Goal: Information Seeking & Learning: Learn about a topic

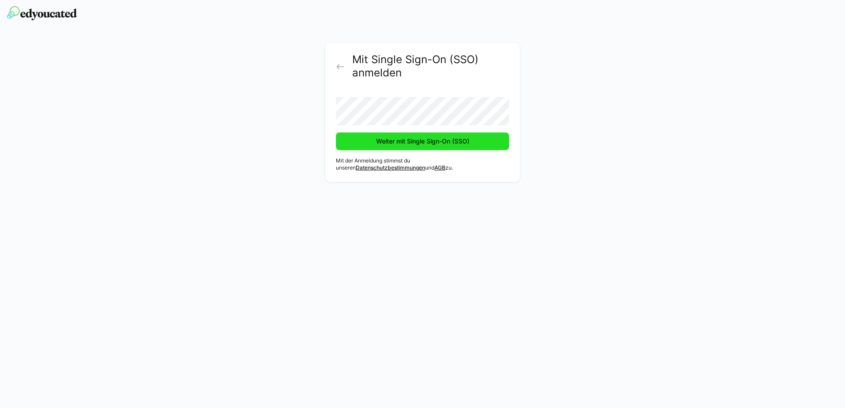
click at [388, 144] on span "Weiter mit Single Sign-On (SSO)" at bounding box center [423, 141] width 96 height 9
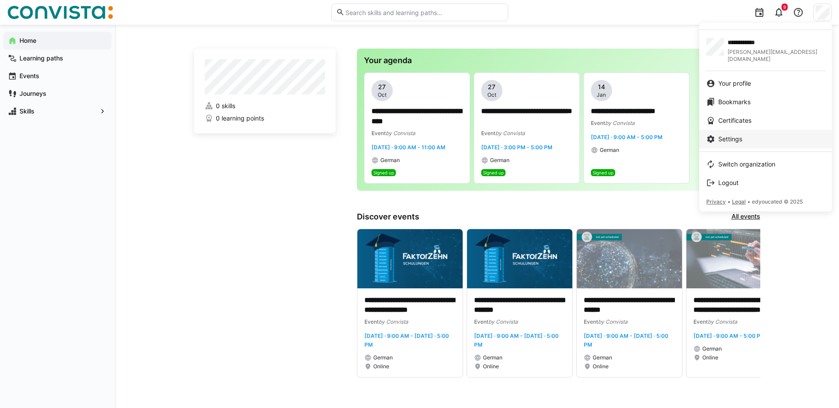
click at [728, 135] on span "Settings" at bounding box center [730, 139] width 24 height 9
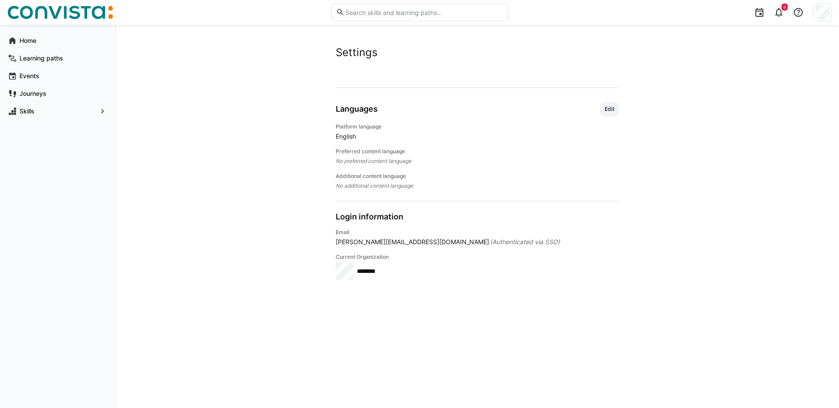
click at [347, 140] on span "English" at bounding box center [477, 136] width 283 height 9
click at [614, 112] on span "Edit" at bounding box center [608, 109] width 11 height 7
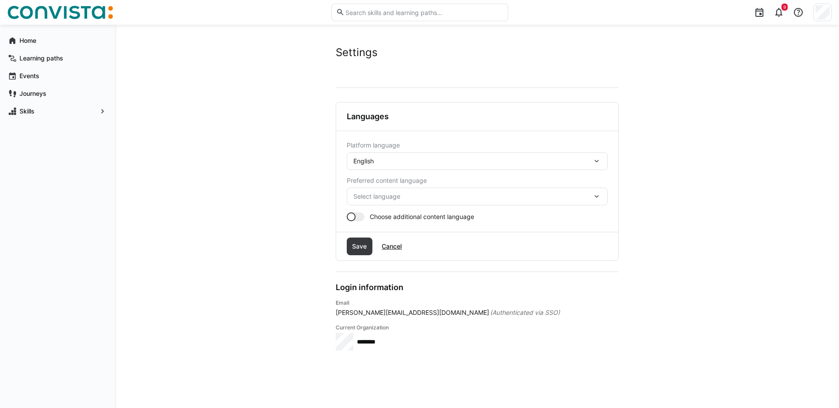
click at [408, 162] on div "English" at bounding box center [472, 161] width 239 height 8
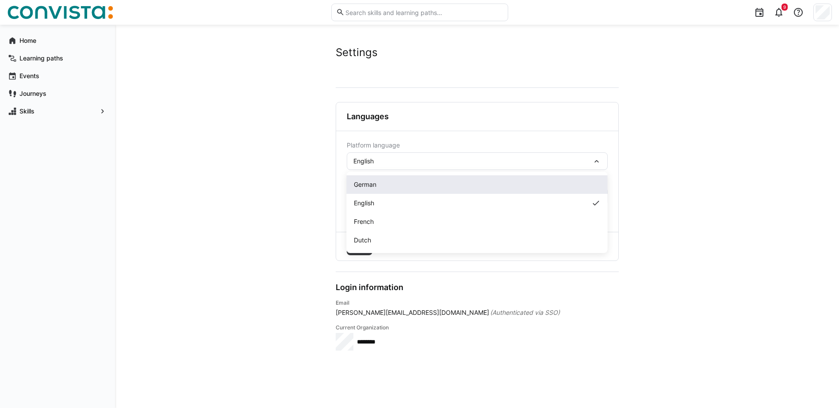
click at [374, 190] on div "German" at bounding box center [477, 184] width 261 height 19
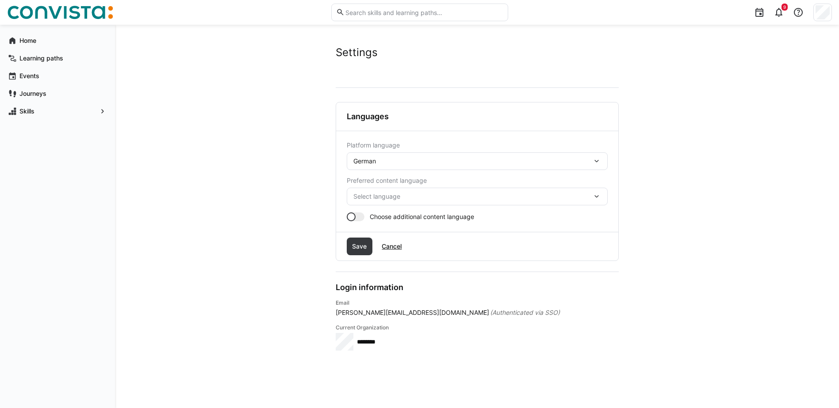
click at [389, 194] on span "Select language" at bounding box center [472, 196] width 239 height 9
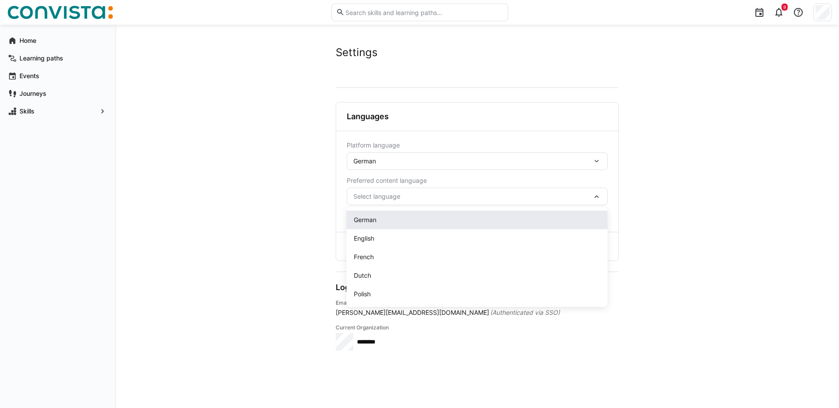
click at [396, 216] on div "German" at bounding box center [477, 220] width 247 height 9
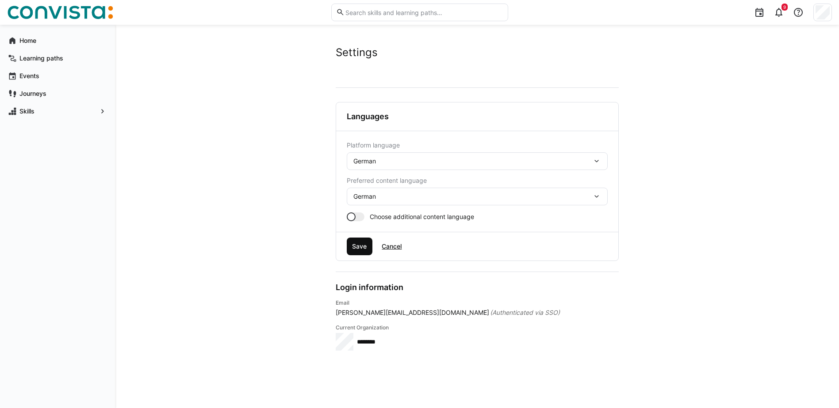
click at [351, 248] on span "Save" at bounding box center [359, 246] width 17 height 9
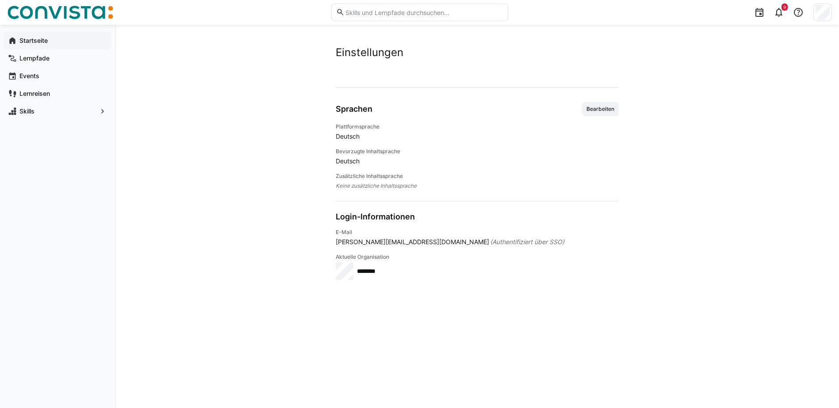
click at [52, 42] on span "Startseite" at bounding box center [62, 40] width 89 height 9
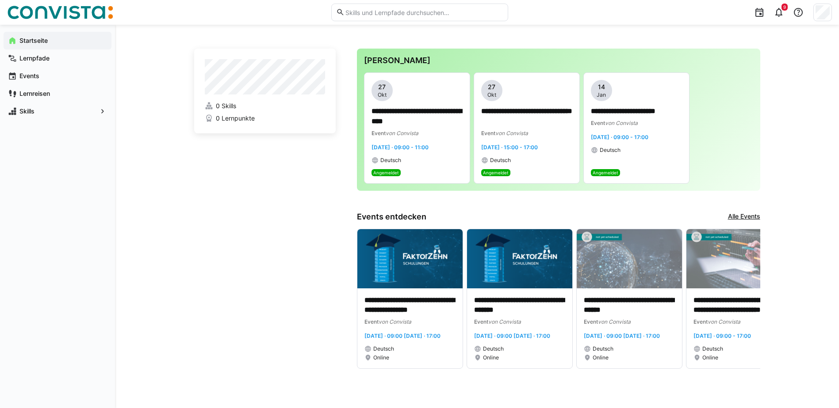
click at [255, 302] on app-home-left "0 Skills 0 Lernpunkte" at bounding box center [264, 209] width 141 height 320
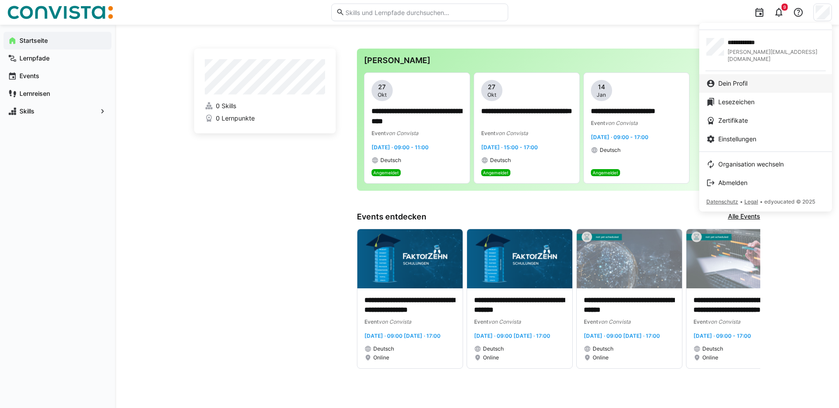
click at [747, 79] on span "Dein Profil" at bounding box center [732, 83] width 29 height 9
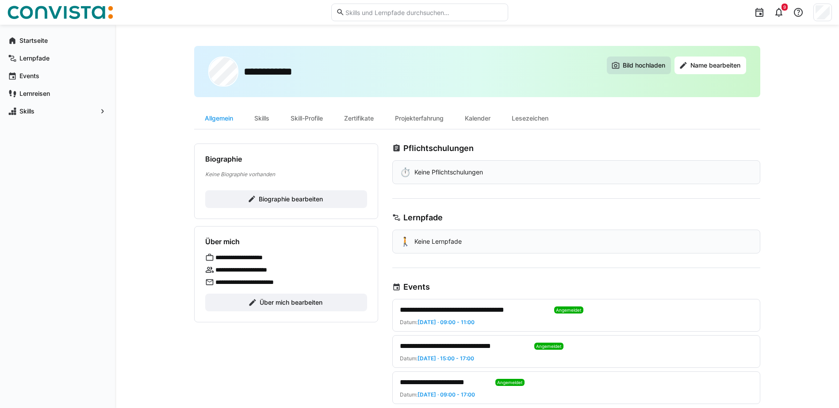
click at [655, 72] on span "Bild hochladen" at bounding box center [638, 66] width 64 height 18
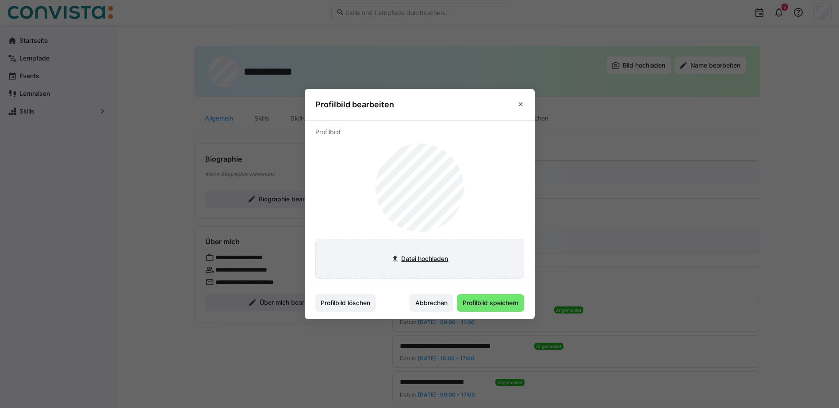
click at [450, 260] on input "file" at bounding box center [420, 259] width 208 height 39
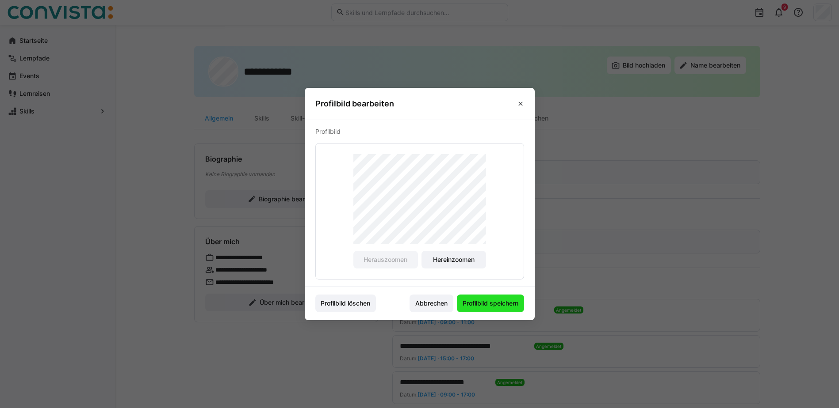
click at [496, 306] on span "Profilbild speichern" at bounding box center [490, 303] width 58 height 9
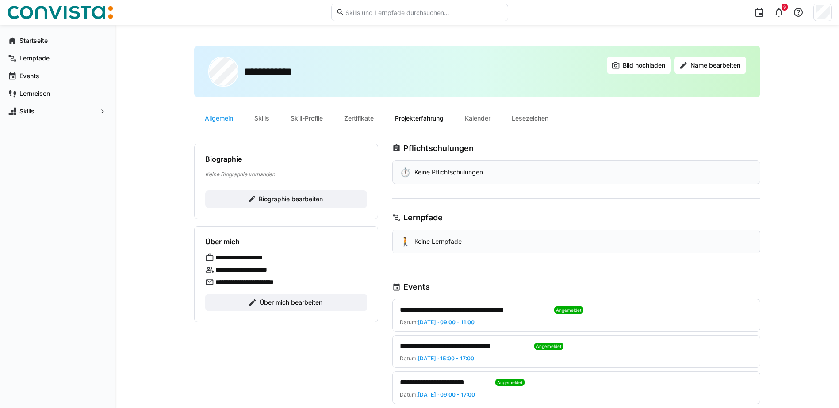
click at [434, 123] on div "Projekterfahrung" at bounding box center [419, 118] width 70 height 21
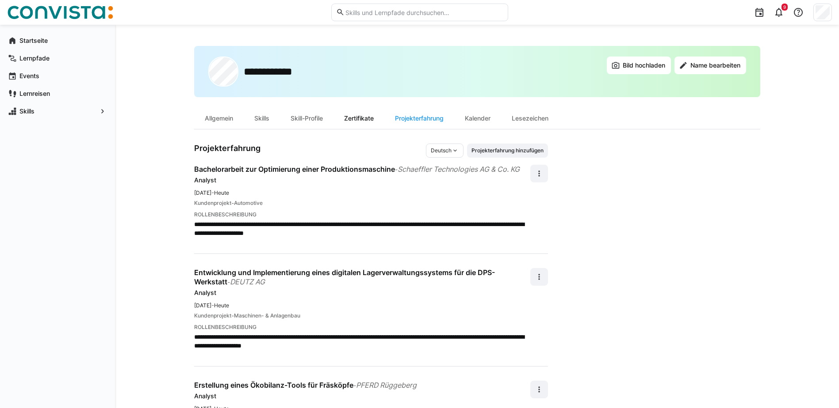
click at [372, 115] on div "Zertifikate" at bounding box center [358, 118] width 51 height 21
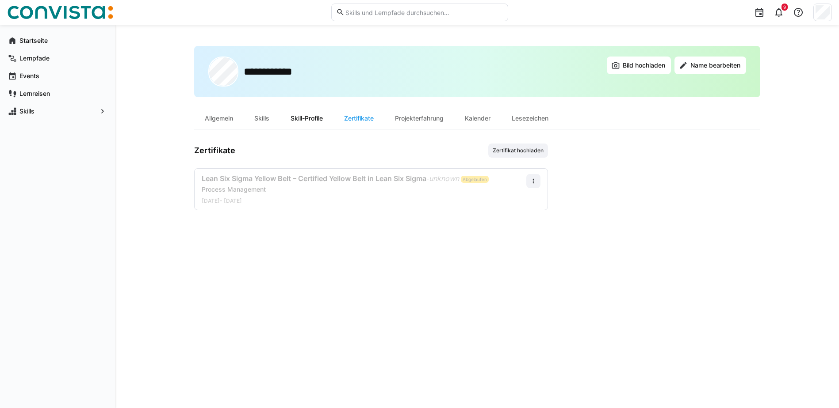
click at [315, 118] on div "Skill-Profile" at bounding box center [306, 118] width 53 height 21
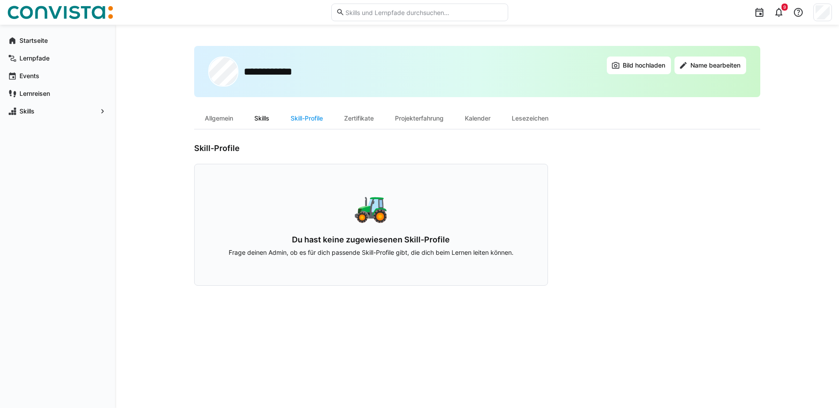
click at [271, 117] on div "Skills" at bounding box center [262, 118] width 36 height 21
click at [368, 122] on div "Zertifikate" at bounding box center [358, 118] width 51 height 21
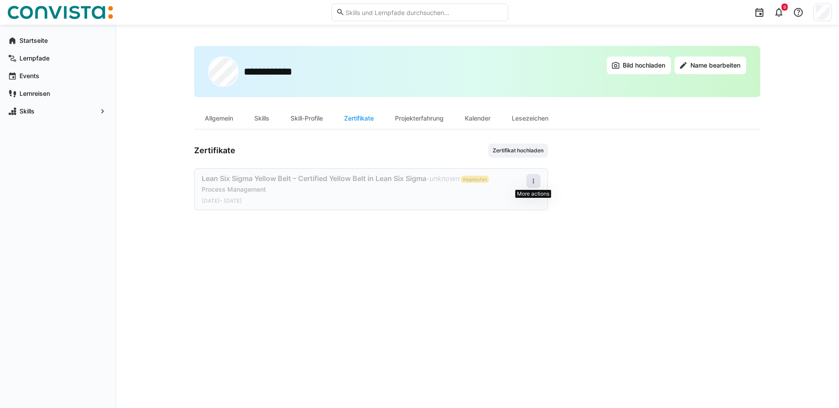
click at [534, 186] on span at bounding box center [533, 181] width 14 height 14
click at [524, 212] on div "Bearbeiten" at bounding box center [516, 220] width 46 height 18
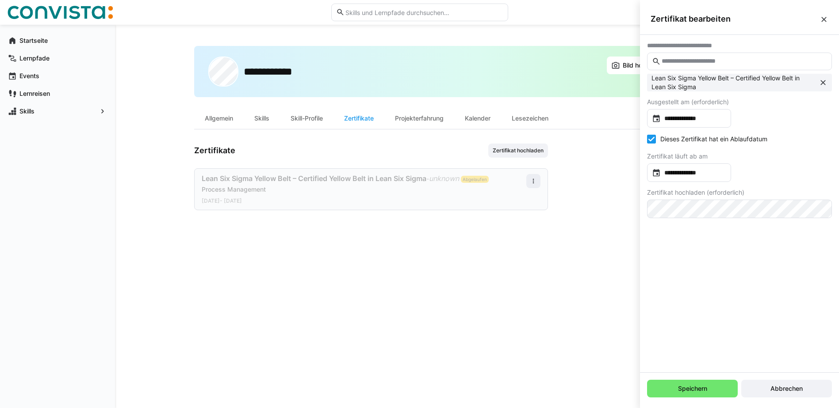
click at [584, 247] on div "**********" at bounding box center [477, 216] width 566 height 341
click at [827, 22] on eds-icon at bounding box center [823, 19] width 9 height 9
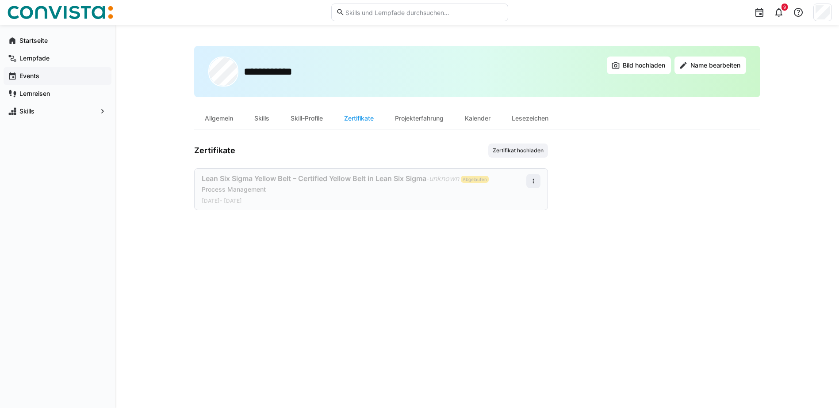
click at [52, 74] on span "Events" at bounding box center [62, 76] width 89 height 9
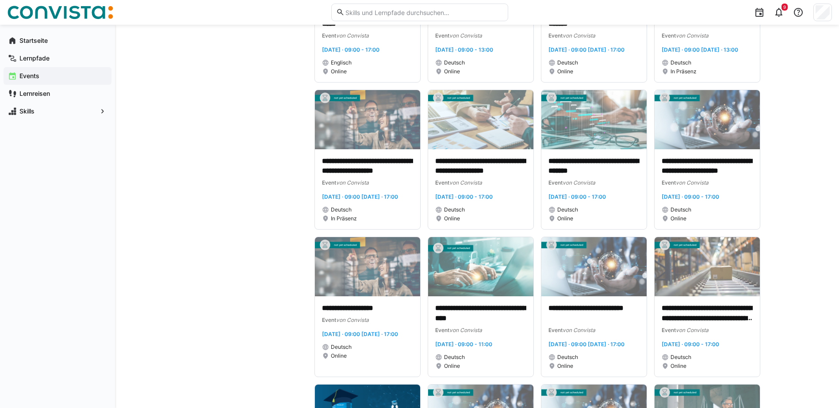
scroll to position [309, 0]
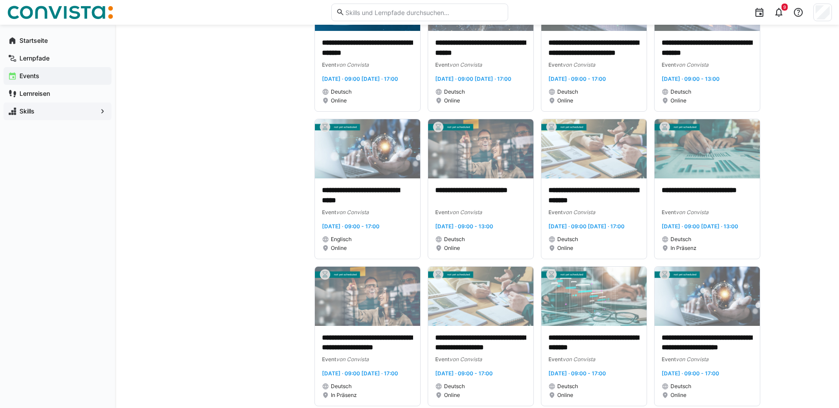
click at [36, 111] on span "Skills" at bounding box center [57, 111] width 79 height 9
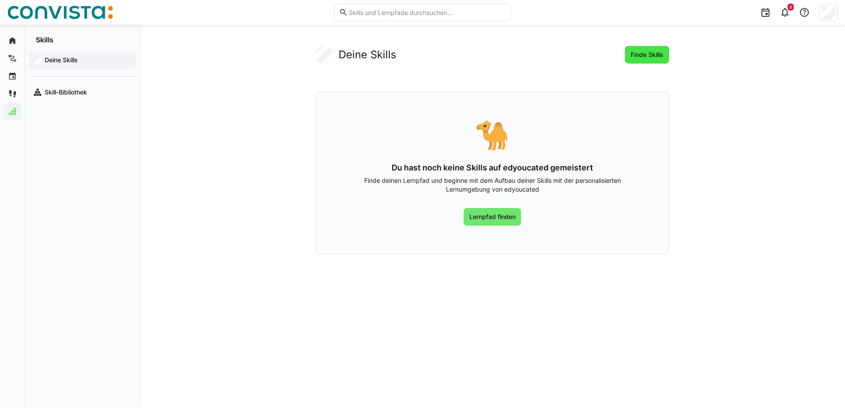
click at [637, 54] on span "Finde Skills" at bounding box center [646, 54] width 35 height 9
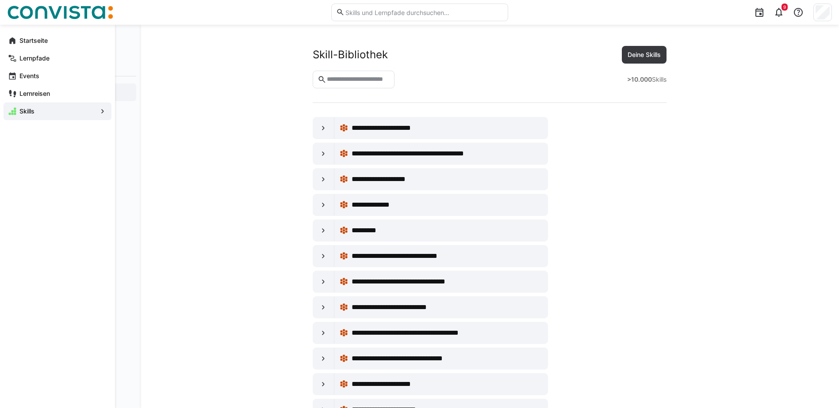
click at [40, 111] on span "Skills" at bounding box center [57, 111] width 79 height 9
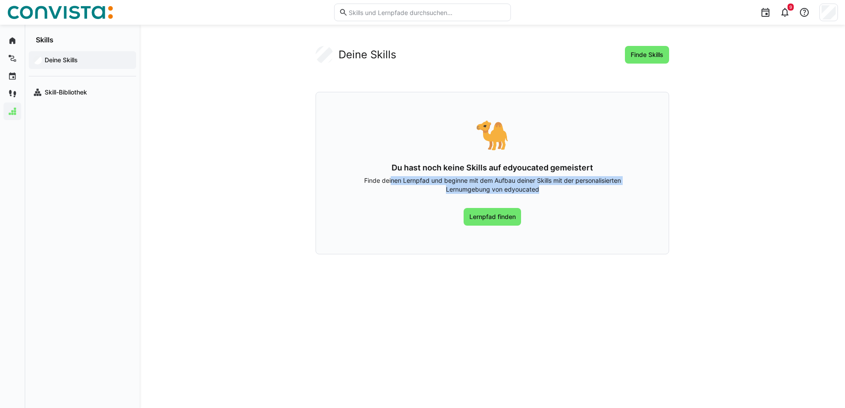
drag, startPoint x: 391, startPoint y: 179, endPoint x: 567, endPoint y: 195, distance: 176.7
click at [567, 195] on div "🐪 Du hast noch keine Skills auf edyoucated gemeistert Finde deinen Lernpfad und…" at bounding box center [493, 173] width 354 height 163
drag, startPoint x: 567, startPoint y: 195, endPoint x: 538, endPoint y: 205, distance: 30.5
click at [538, 205] on div "🐪 Du hast noch keine Skills auf edyoucated gemeistert Finde deinen Lernpfad und…" at bounding box center [493, 173] width 354 height 163
drag, startPoint x: 530, startPoint y: 193, endPoint x: 394, endPoint y: 179, distance: 136.8
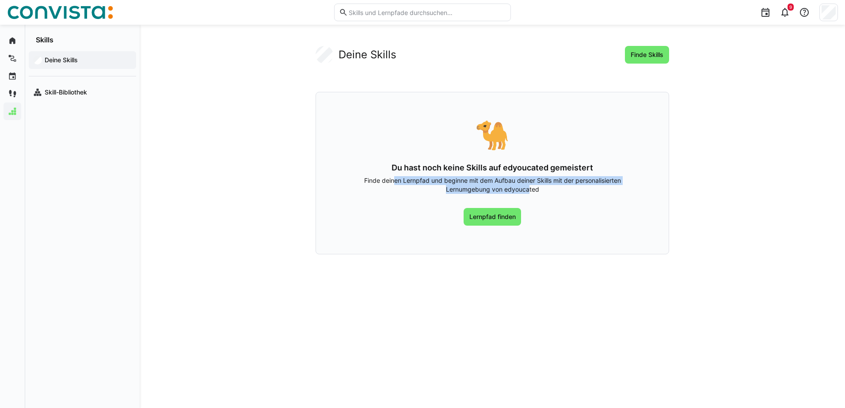
click at [394, 179] on p "Finde deinen Lernpfad und beginne mit dem Aufbau deiner Skills mit der personal…" at bounding box center [492, 185] width 296 height 18
drag, startPoint x: 394, startPoint y: 179, endPoint x: 390, endPoint y: 196, distance: 16.7
click at [390, 196] on div "🐪 Du hast noch keine Skills auf edyoucated gemeistert Finde deinen Lernpfad und…" at bounding box center [493, 173] width 354 height 163
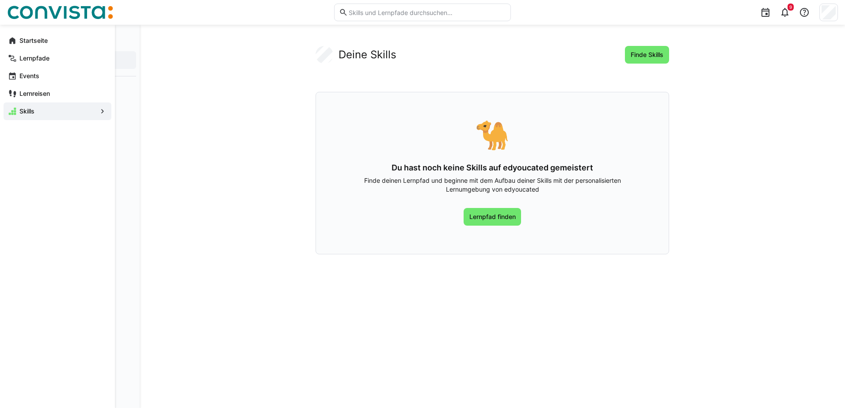
click at [19, 43] on span "Startseite" at bounding box center [62, 40] width 89 height 9
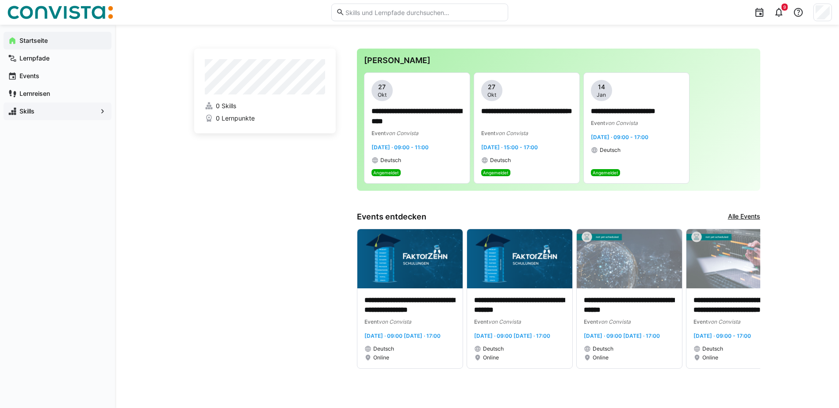
click at [38, 105] on div "Skills" at bounding box center [58, 112] width 108 height 18
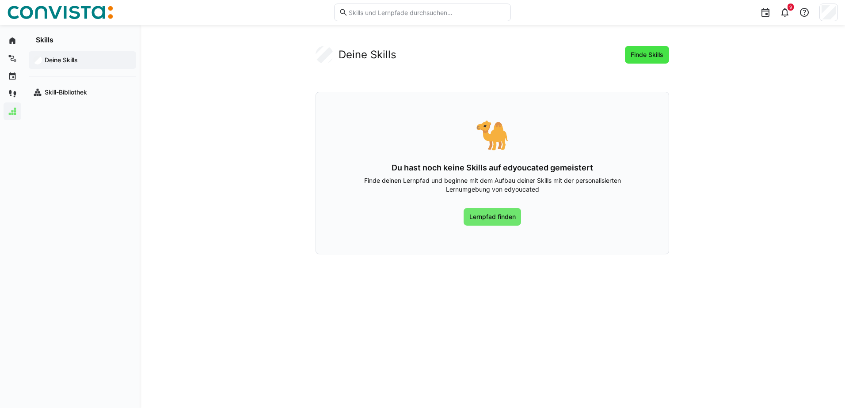
click at [652, 57] on span "Finde Skills" at bounding box center [646, 54] width 35 height 9
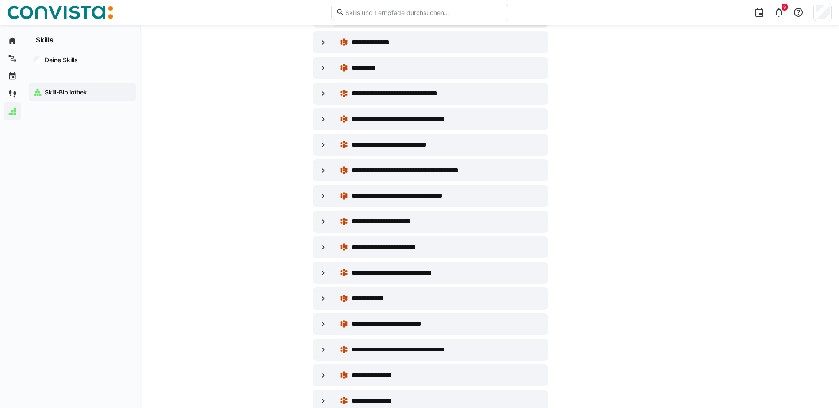
scroll to position [44, 0]
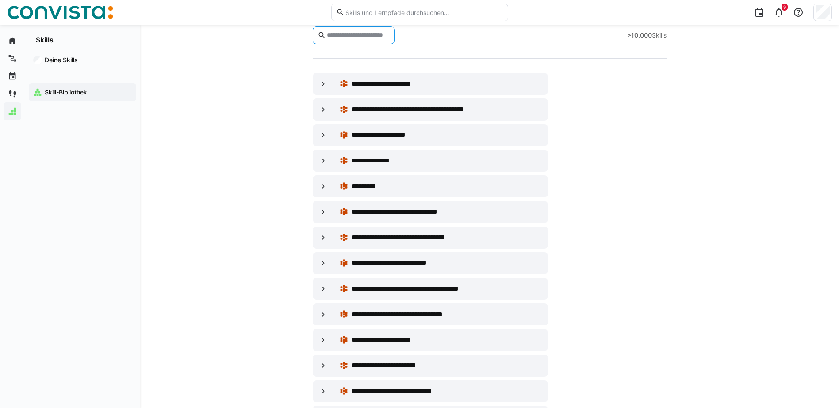
click at [363, 36] on input "text" at bounding box center [358, 35] width 64 height 8
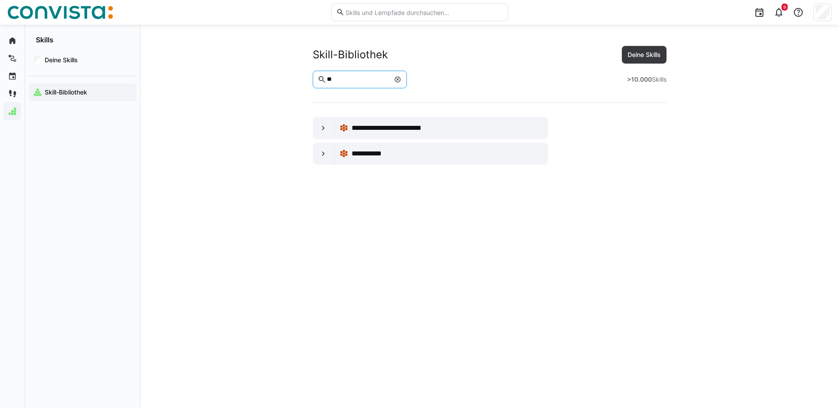
type input "*"
click at [323, 158] on eds-icon at bounding box center [323, 153] width 9 height 9
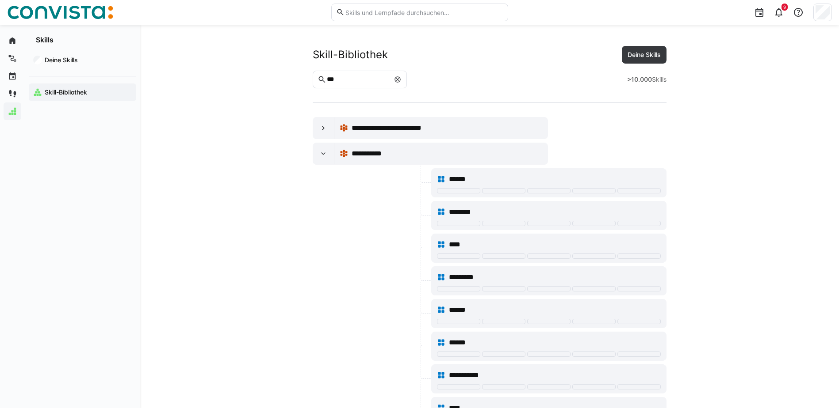
drag, startPoint x: 352, startPoint y: 80, endPoint x: 260, endPoint y: 72, distance: 91.8
click at [260, 72] on app-skills-library "**********" at bounding box center [489, 334] width 566 height 577
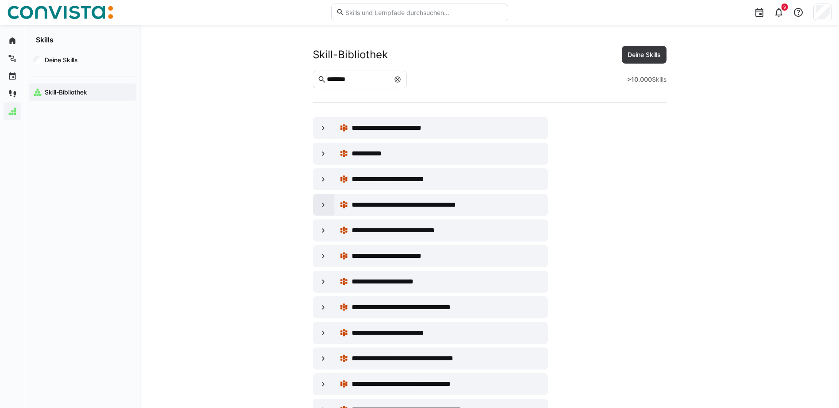
click at [323, 202] on eds-icon at bounding box center [323, 205] width 9 height 9
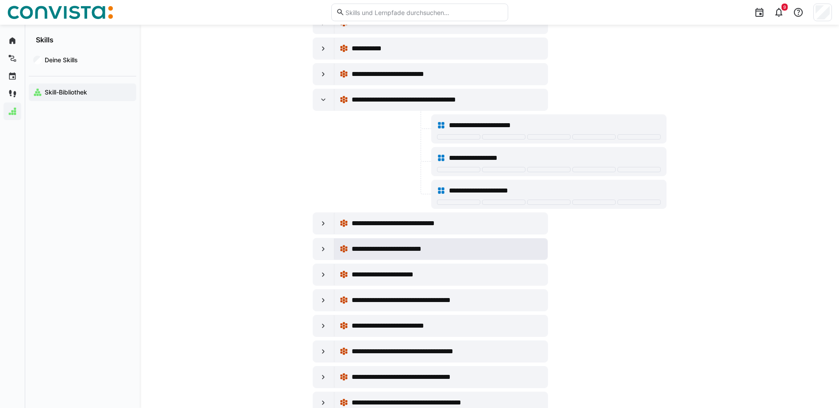
scroll to position [133, 0]
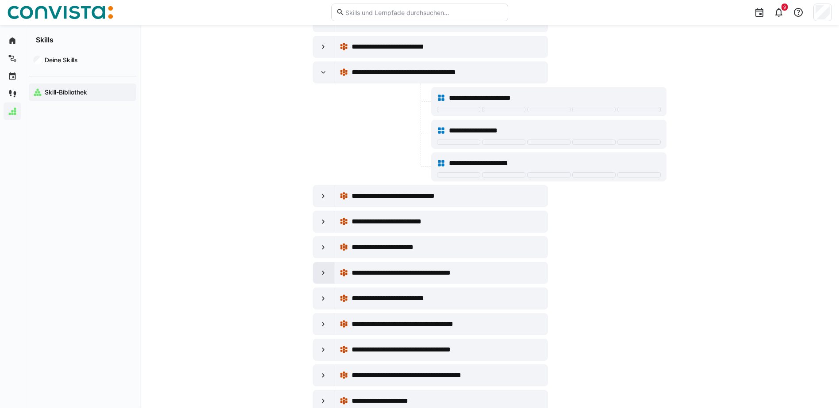
click at [323, 272] on eds-icon at bounding box center [323, 273] width 9 height 9
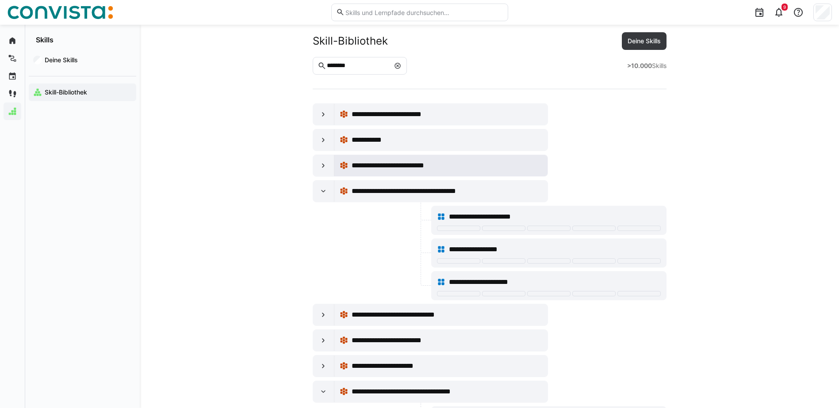
scroll to position [0, 0]
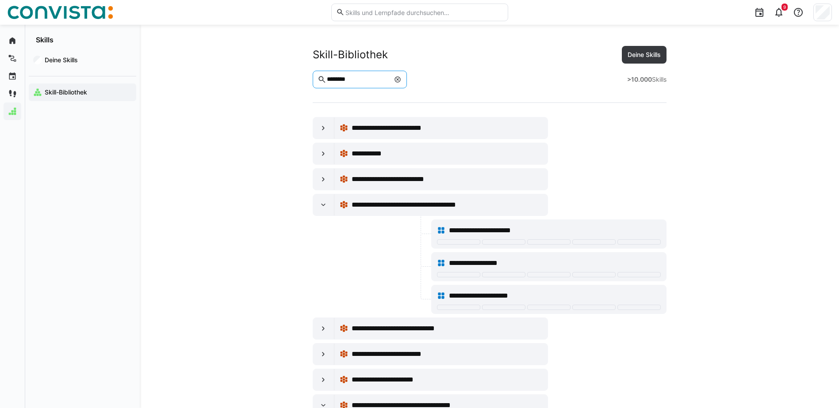
drag, startPoint x: 371, startPoint y: 81, endPoint x: 246, endPoint y: 65, distance: 126.6
click at [251, 65] on app-skills-library "**********" at bounding box center [489, 370] width 566 height 648
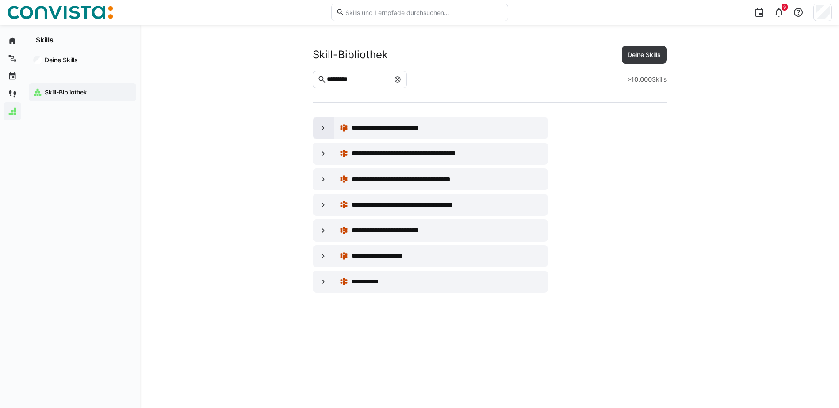
click at [323, 132] on eds-icon at bounding box center [323, 128] width 9 height 9
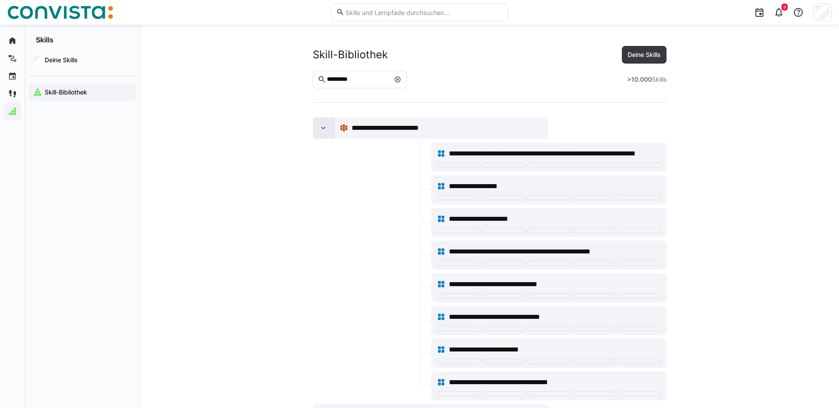
click at [320, 127] on eds-icon at bounding box center [323, 128] width 9 height 9
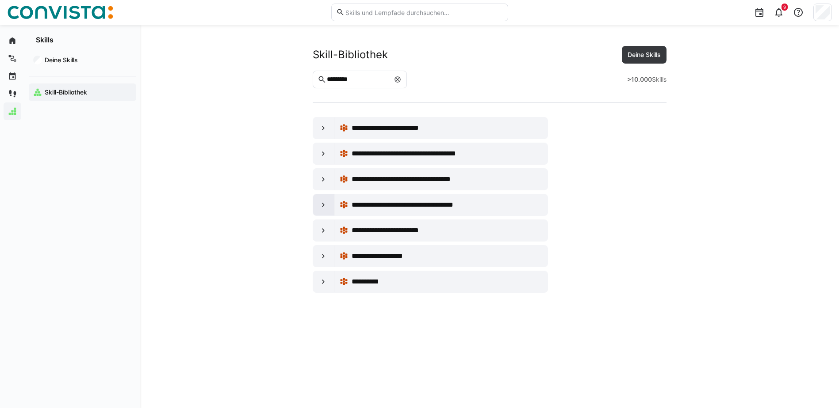
click at [318, 206] on div at bounding box center [323, 205] width 21 height 21
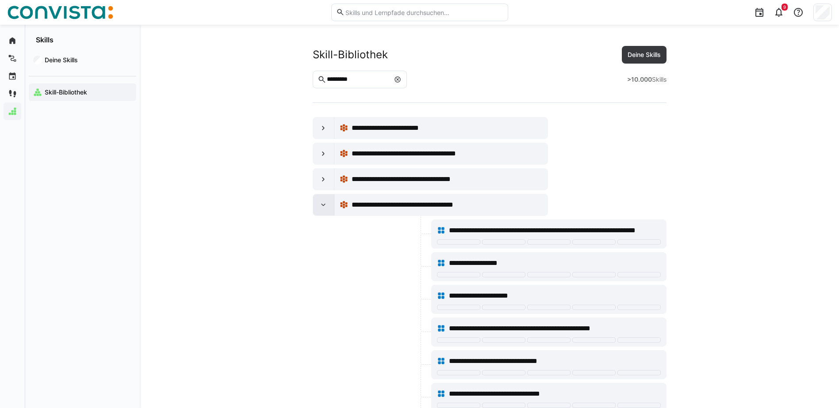
click at [318, 206] on div at bounding box center [323, 205] width 21 height 21
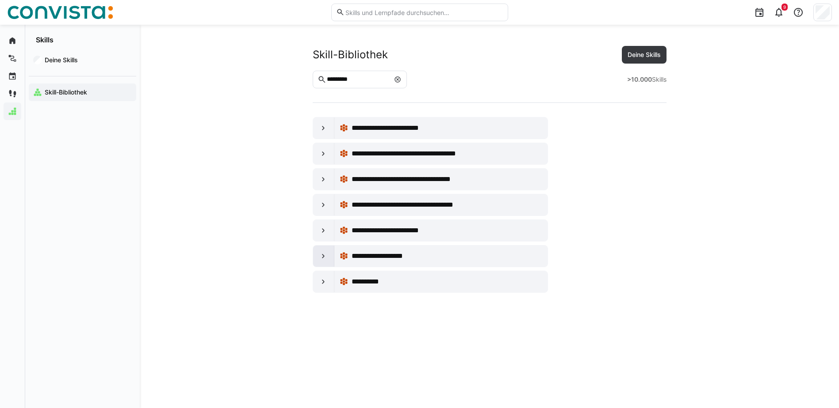
click at [320, 257] on eds-icon at bounding box center [323, 256] width 9 height 9
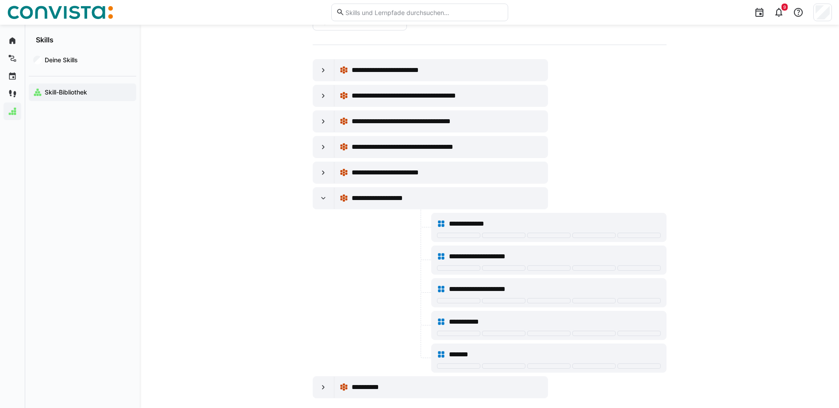
scroll to position [69, 0]
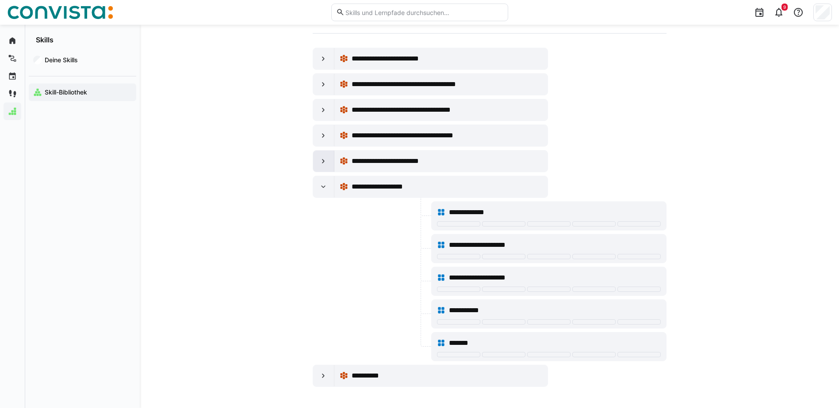
click at [326, 160] on eds-icon at bounding box center [323, 161] width 9 height 9
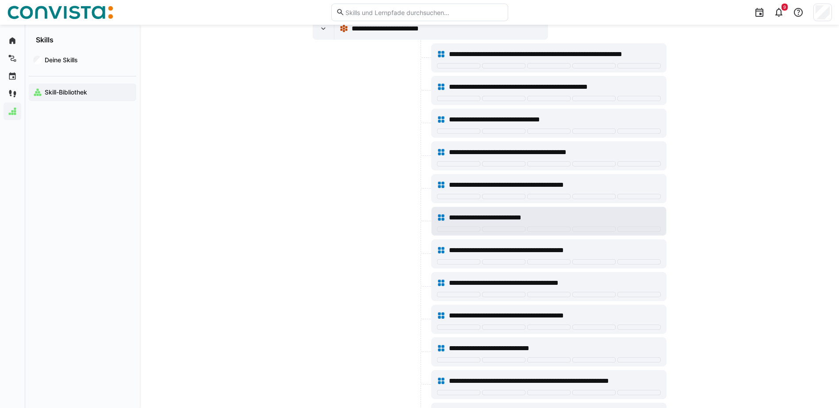
scroll to position [0, 0]
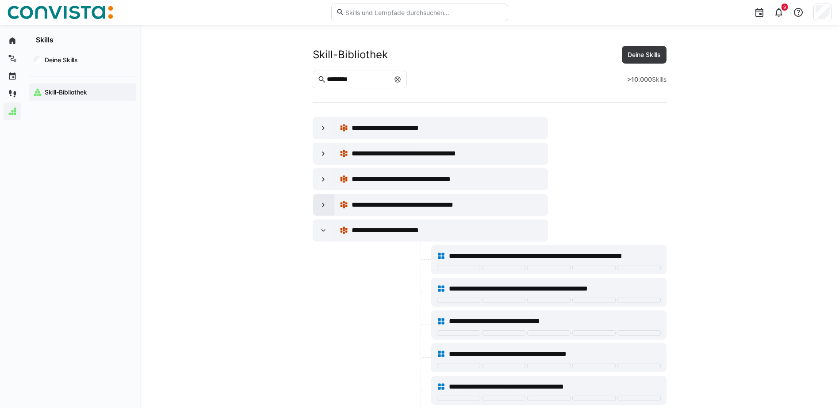
click at [321, 203] on eds-icon at bounding box center [323, 205] width 9 height 9
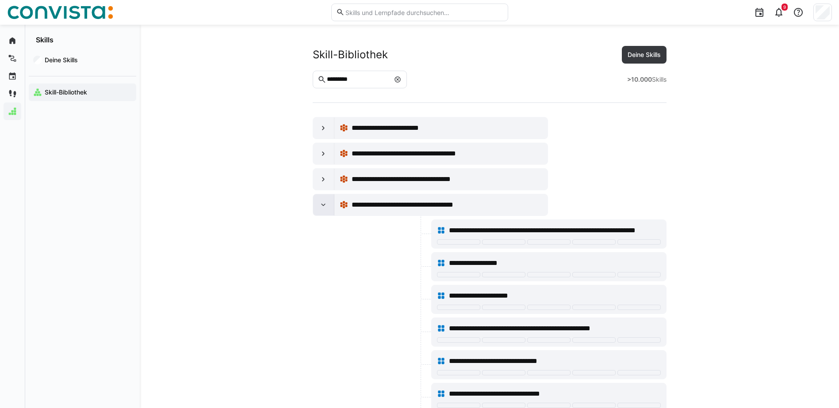
click at [321, 203] on eds-icon at bounding box center [323, 205] width 9 height 9
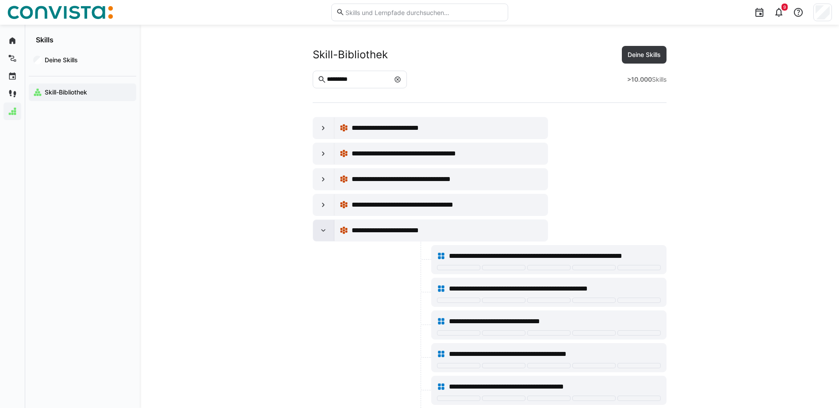
click at [321, 225] on div at bounding box center [323, 230] width 21 height 21
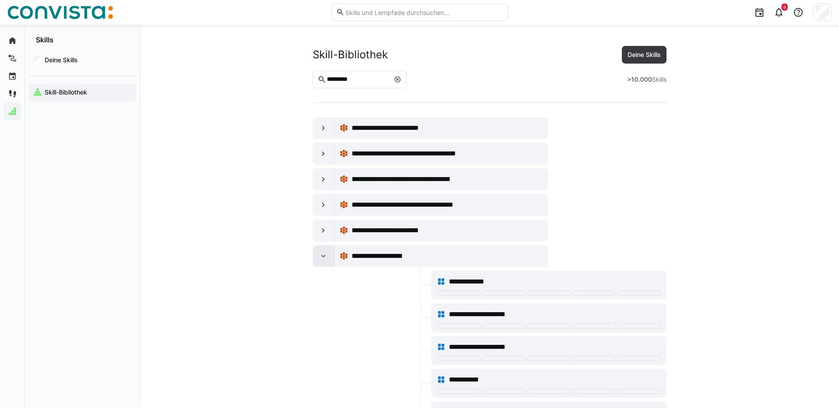
click at [319, 255] on eds-icon at bounding box center [323, 256] width 9 height 9
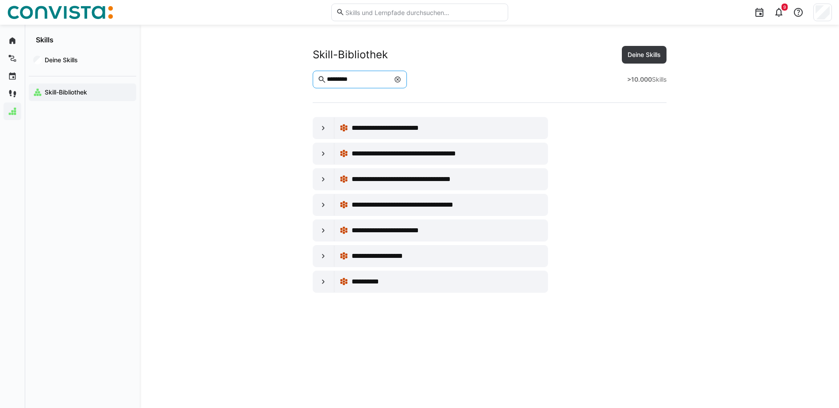
drag, startPoint x: 374, startPoint y: 83, endPoint x: 267, endPoint y: 78, distance: 106.2
click at [267, 78] on app-skills-library "**********" at bounding box center [489, 169] width 566 height 247
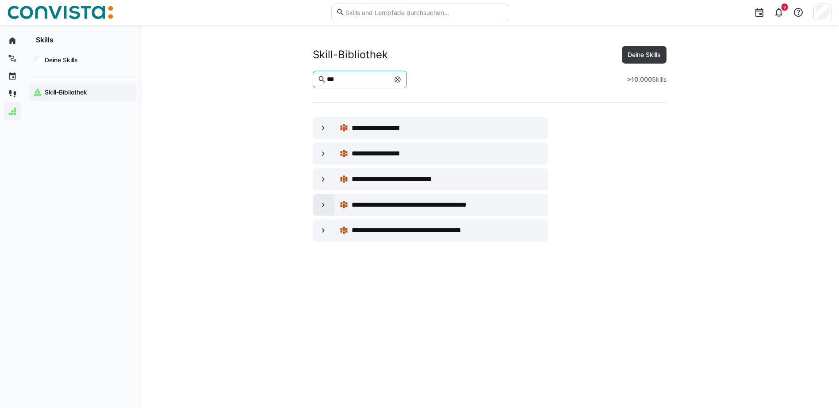
type input "***"
click at [327, 204] on eds-icon at bounding box center [323, 205] width 9 height 9
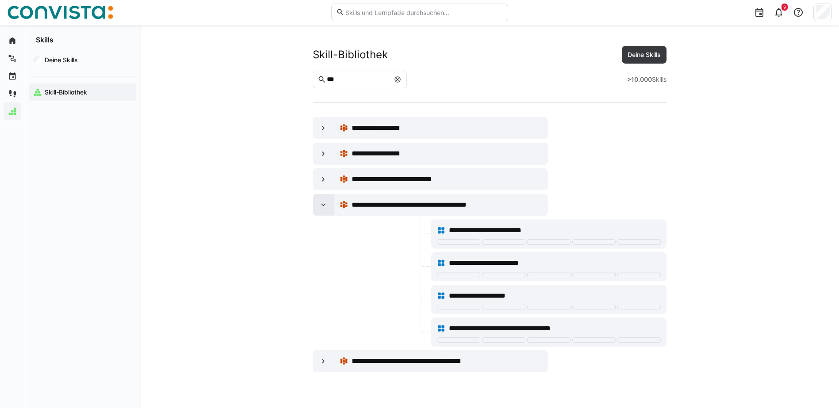
click at [327, 204] on eds-icon at bounding box center [323, 205] width 9 height 9
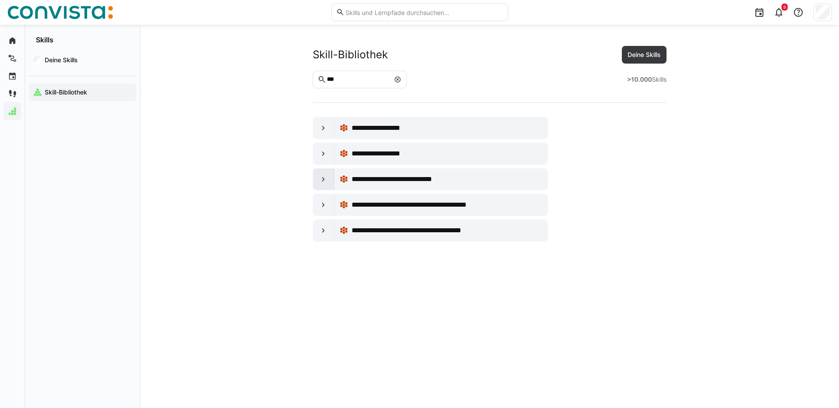
click at [323, 183] on eds-icon at bounding box center [323, 179] width 9 height 9
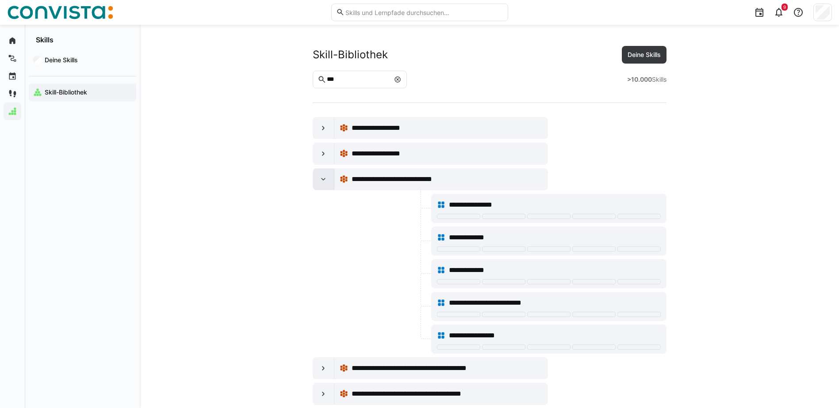
click at [323, 183] on eds-icon at bounding box center [323, 179] width 9 height 9
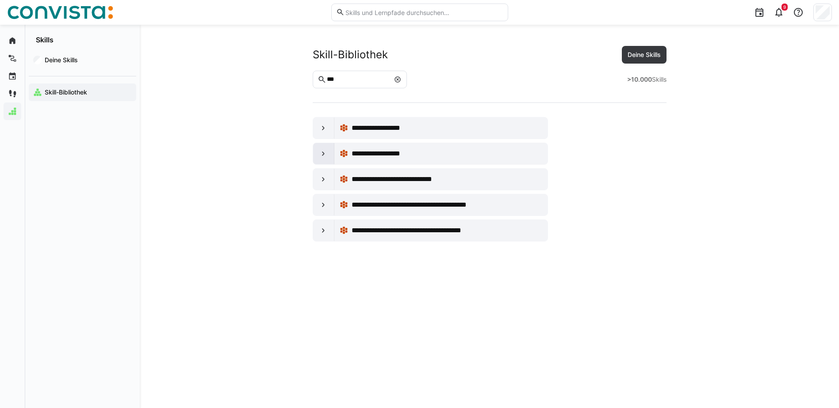
click at [323, 154] on eds-icon at bounding box center [323, 153] width 9 height 9
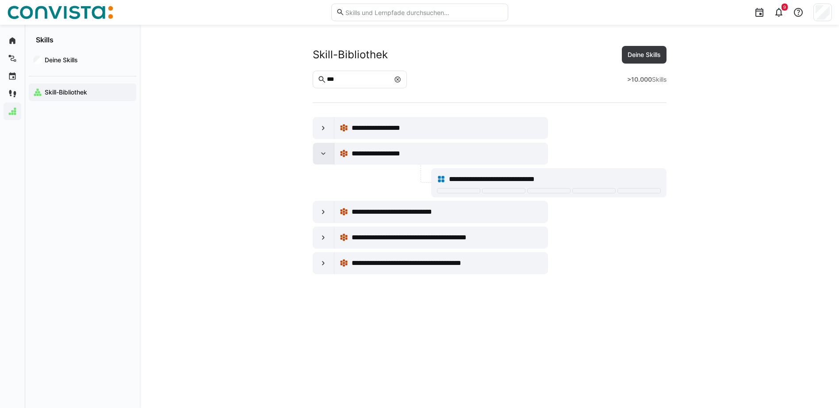
click at [323, 154] on eds-icon at bounding box center [323, 153] width 9 height 9
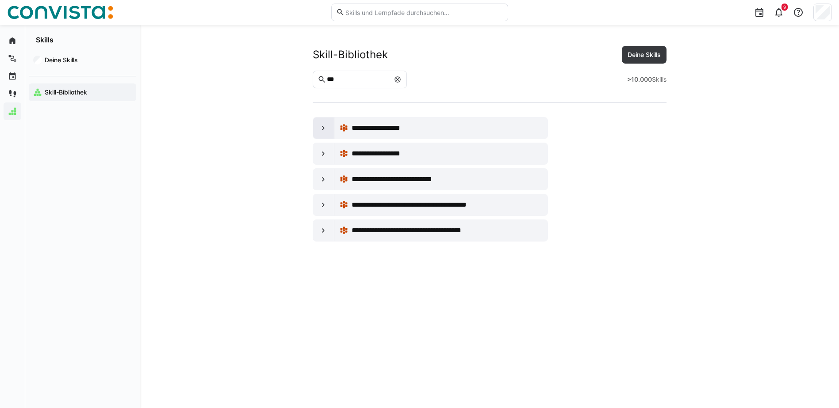
click at [323, 130] on eds-icon at bounding box center [323, 128] width 9 height 9
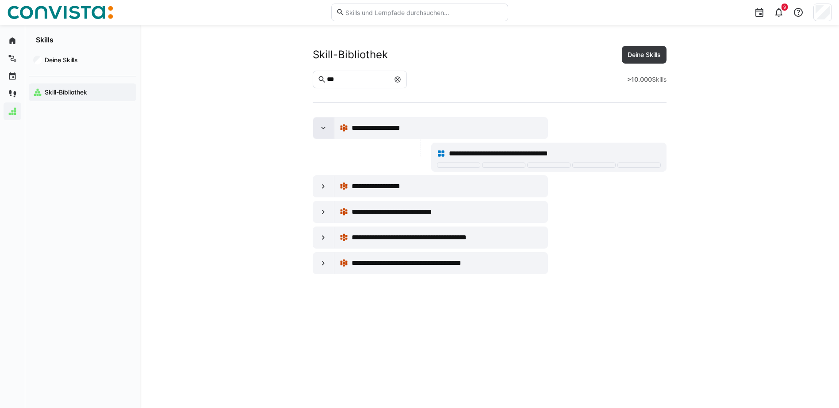
click at [323, 130] on eds-icon at bounding box center [323, 128] width 9 height 9
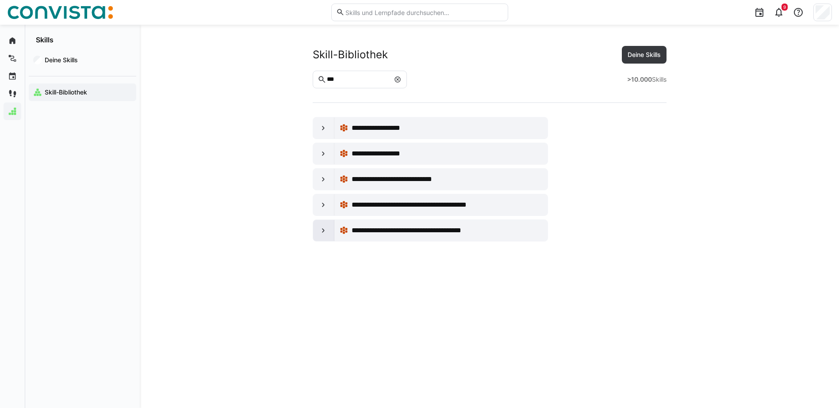
click at [325, 226] on div at bounding box center [323, 230] width 21 height 21
